Goal: Find specific page/section: Find specific page/section

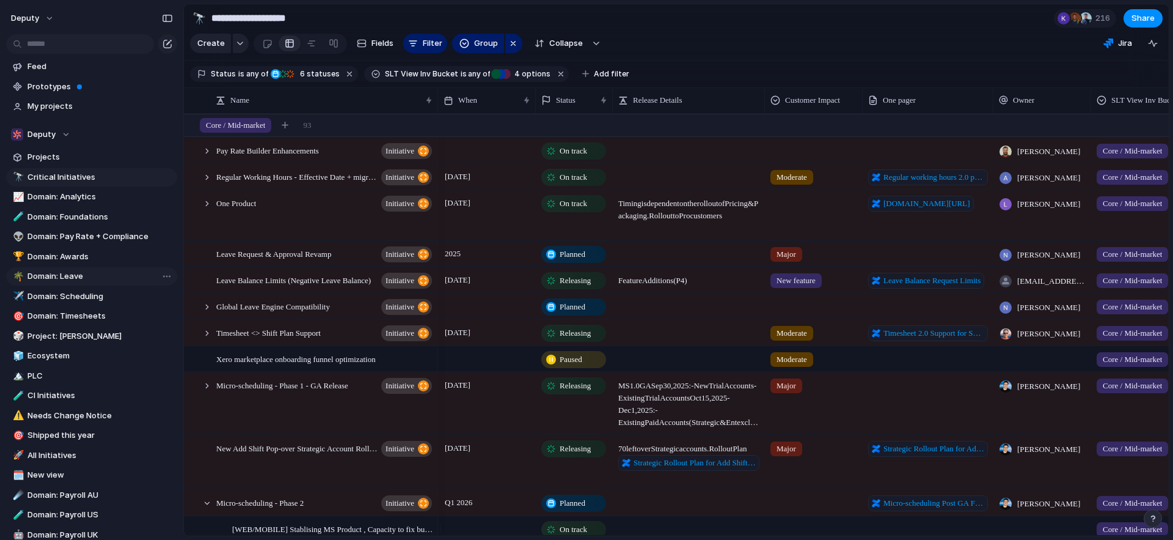
click at [46, 279] on span "Domain: Leave" at bounding box center [99, 276] width 145 height 12
type input "**********"
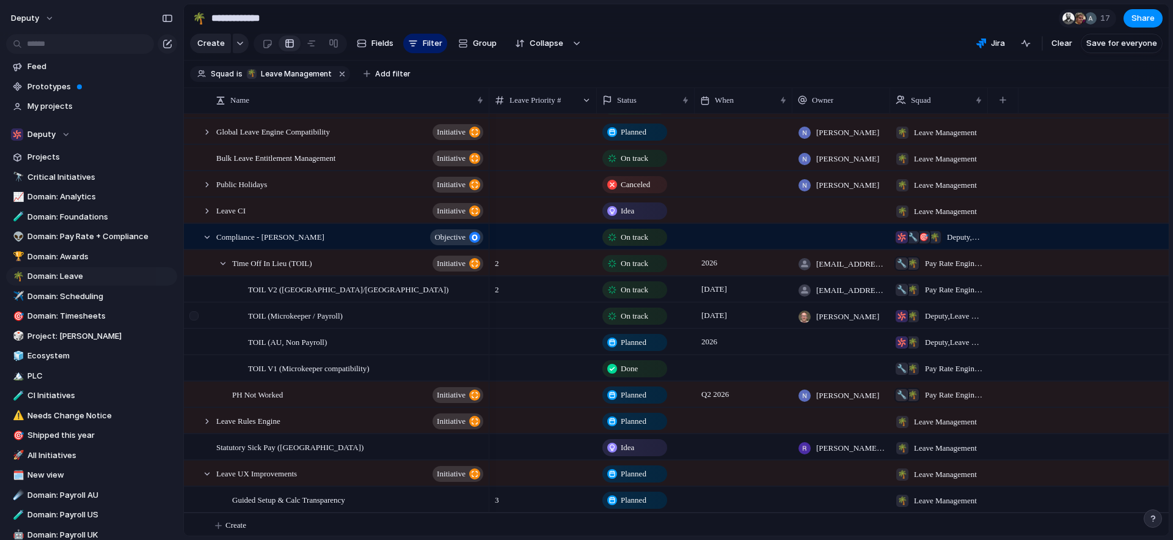
scroll to position [119, 0]
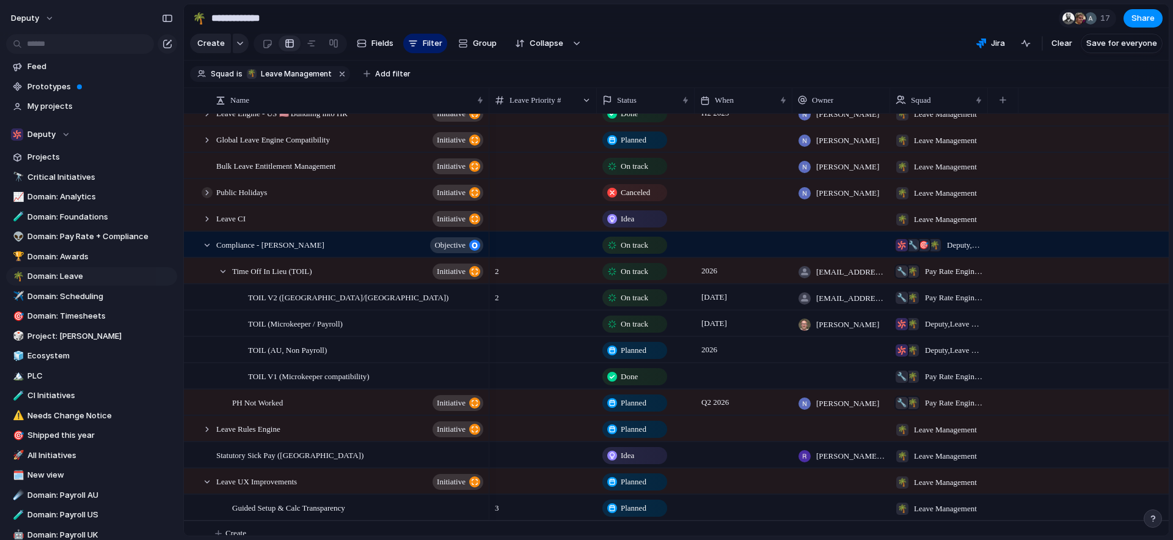
click at [207, 198] on div at bounding box center [207, 192] width 11 height 11
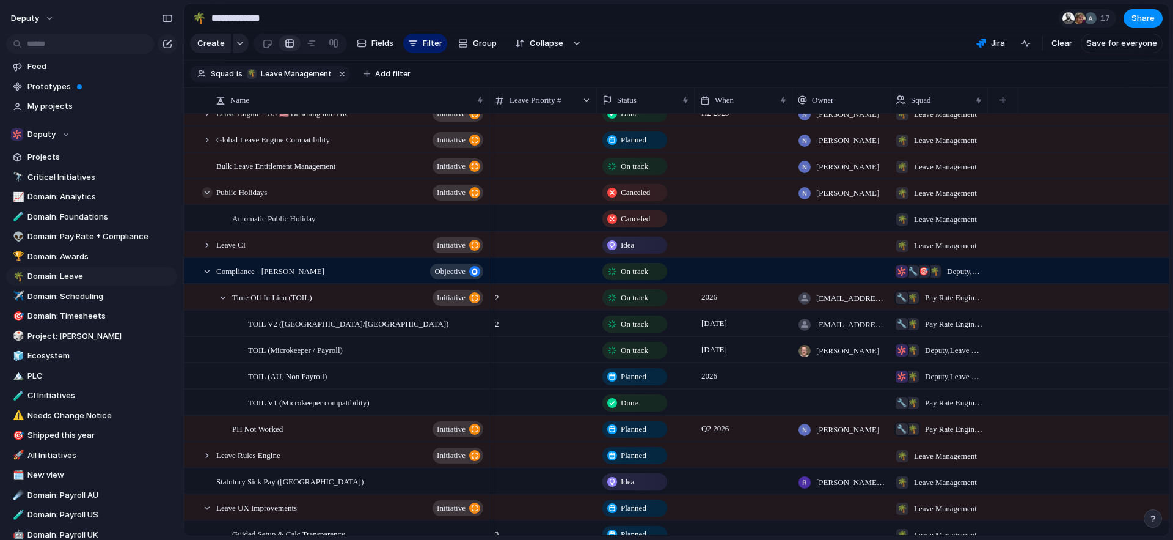
click at [207, 198] on div at bounding box center [207, 192] width 11 height 11
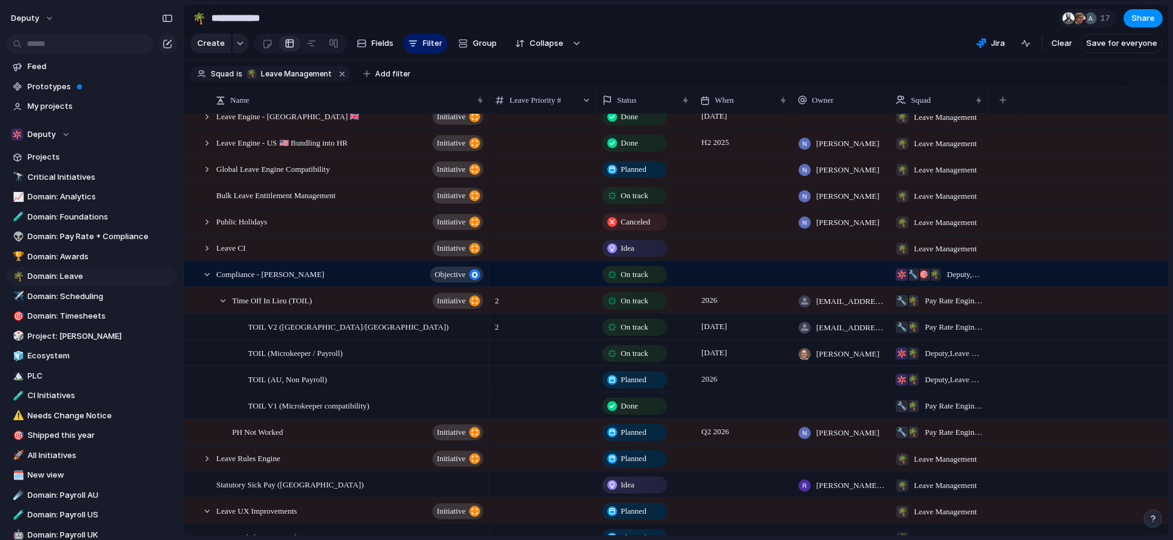
scroll to position [89, 0]
click at [207, 202] on div at bounding box center [207, 196] width 11 height 11
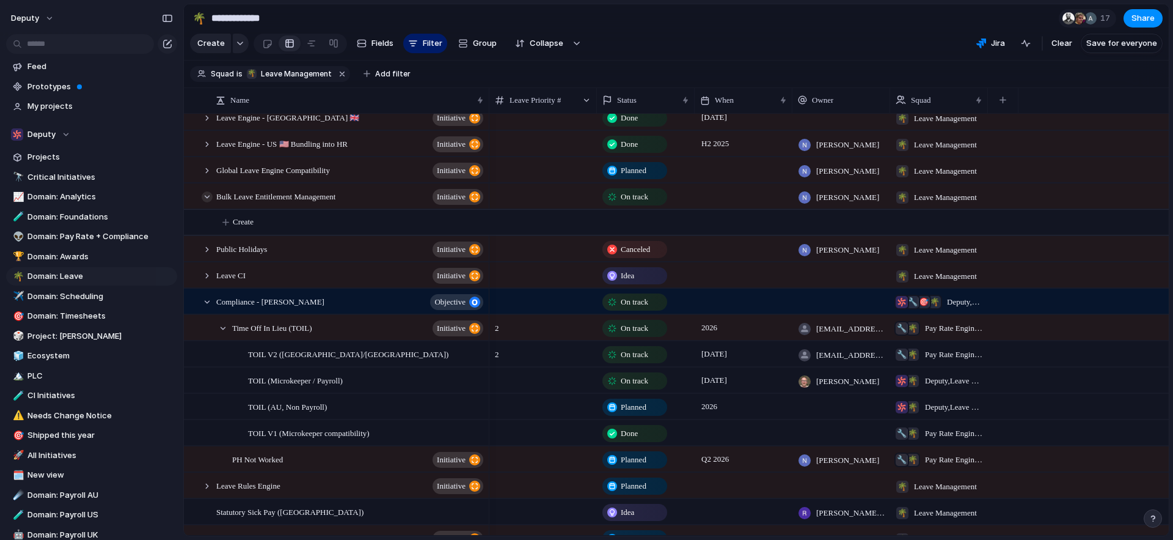
click at [207, 202] on div at bounding box center [207, 196] width 11 height 11
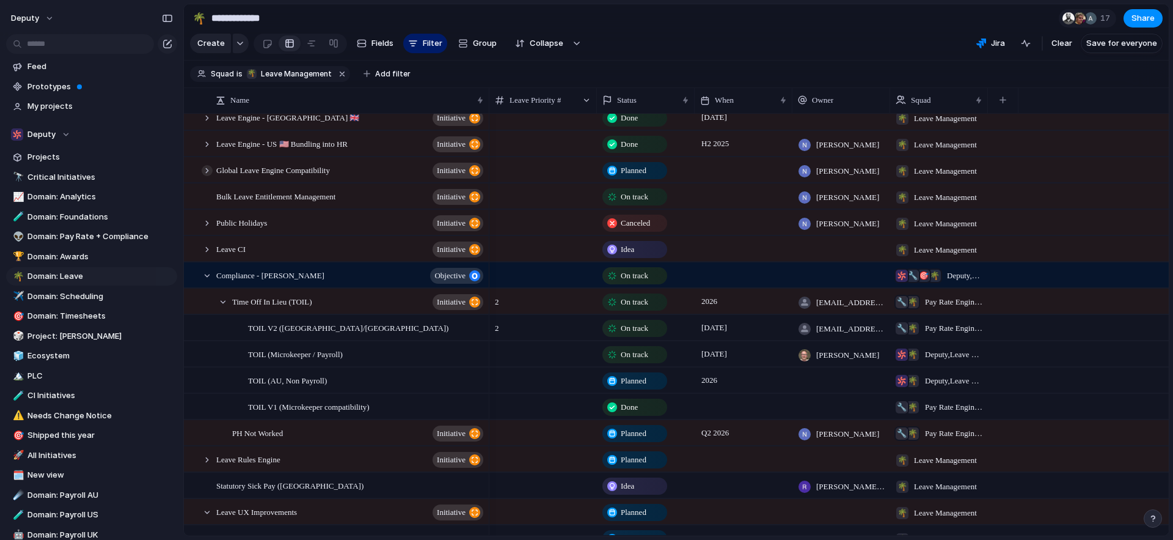
click at [207, 176] on div at bounding box center [207, 170] width 11 height 11
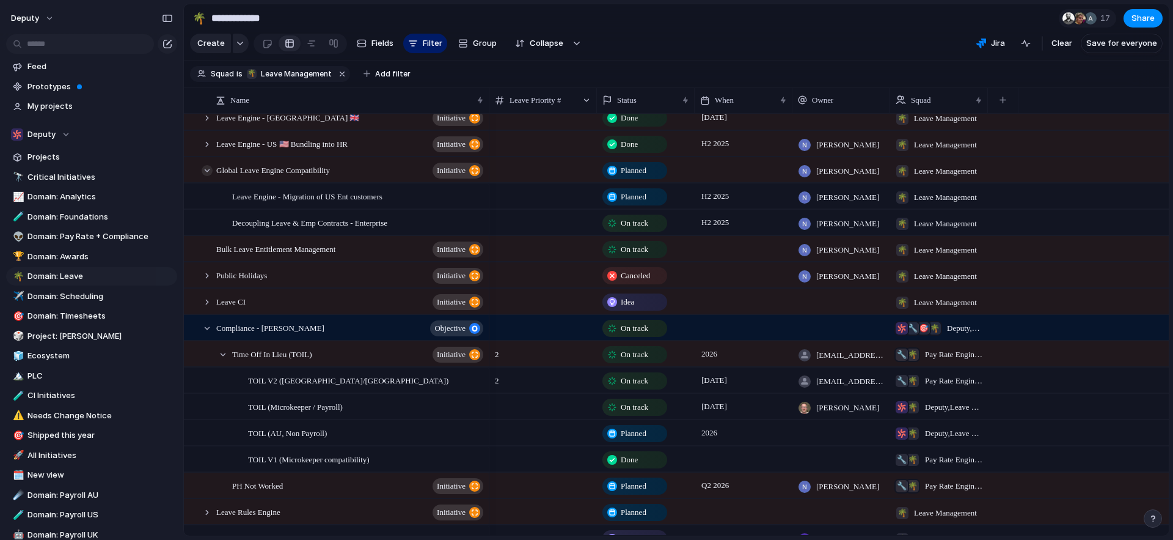
click at [207, 176] on div at bounding box center [207, 170] width 11 height 11
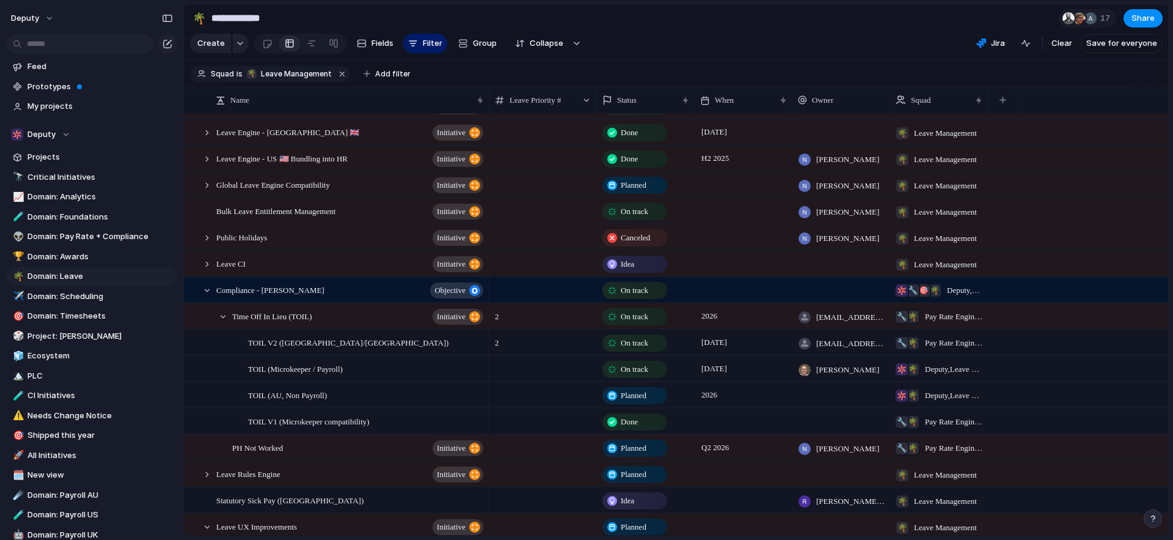
scroll to position [0, 0]
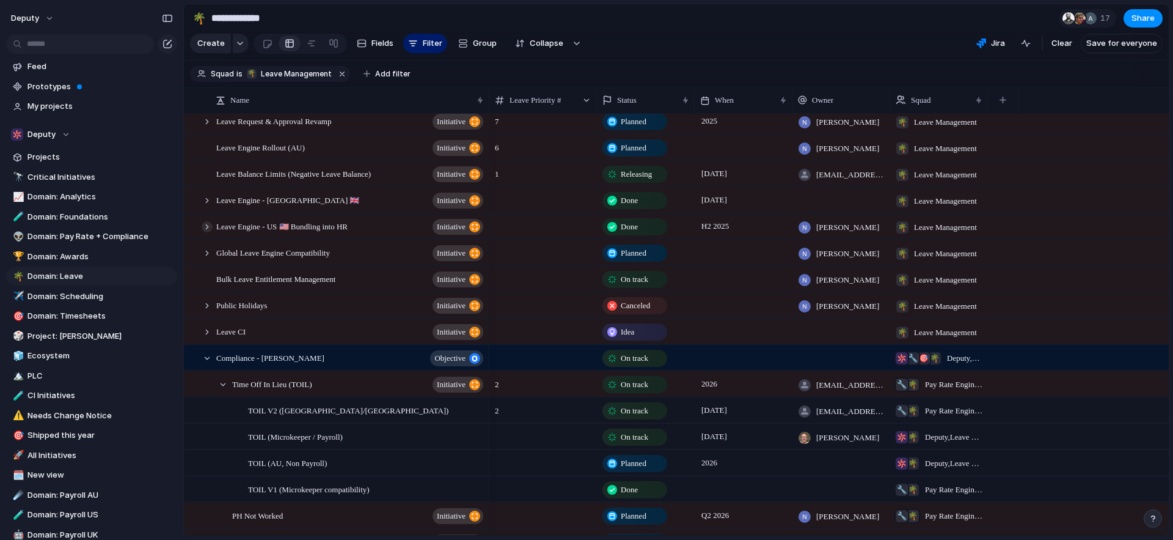
click at [208, 232] on div at bounding box center [207, 226] width 11 height 11
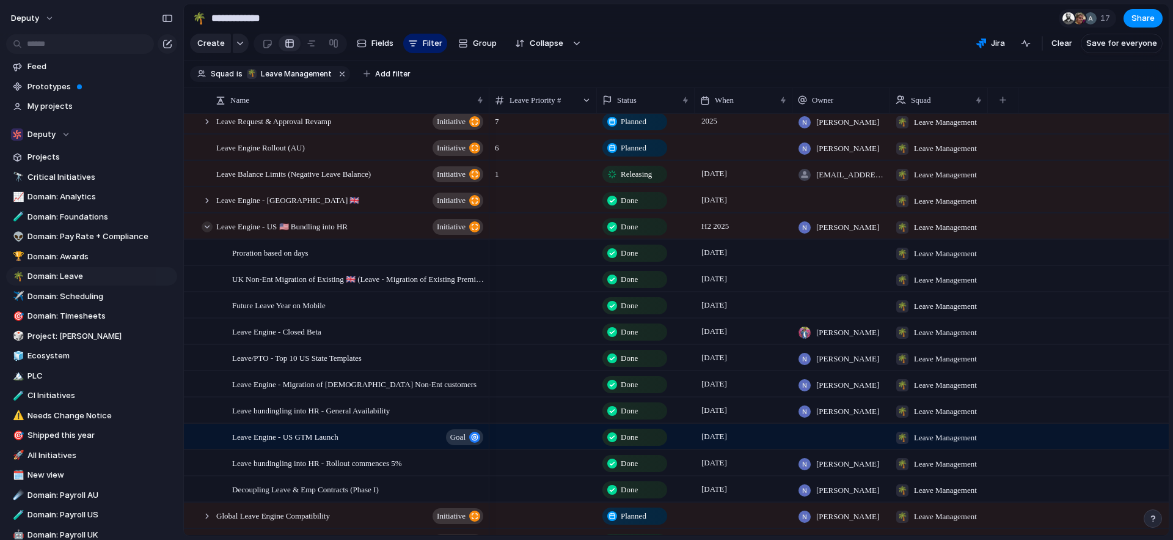
click at [208, 232] on div at bounding box center [207, 226] width 11 height 11
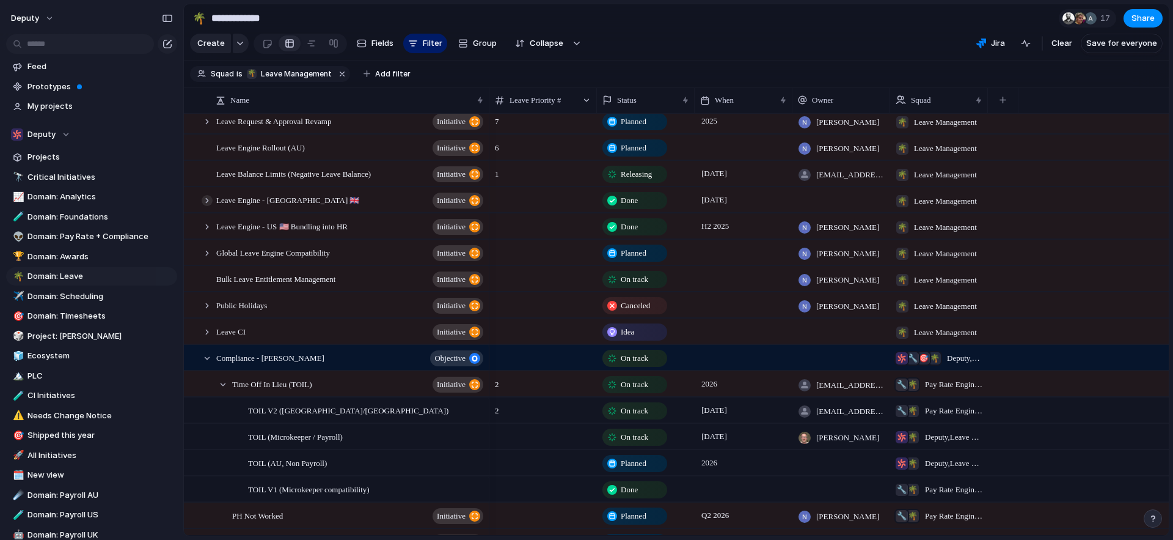
click at [204, 206] on div at bounding box center [207, 200] width 11 height 11
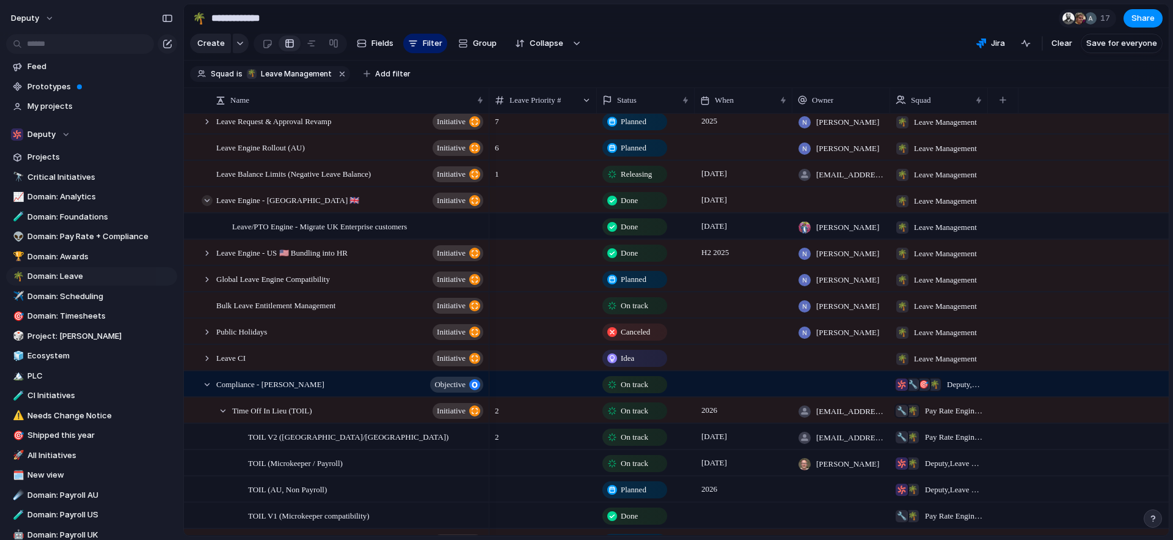
click at [204, 206] on div at bounding box center [207, 200] width 11 height 11
